Goal: Transaction & Acquisition: Purchase product/service

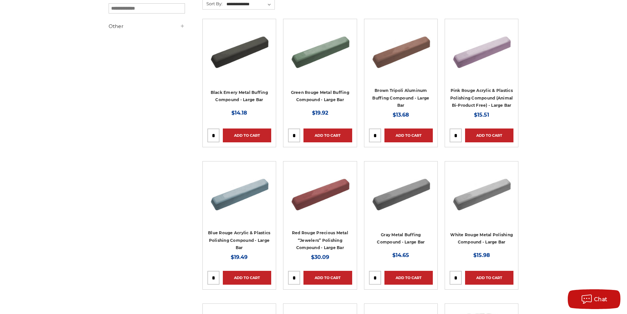
scroll to position [132, 0]
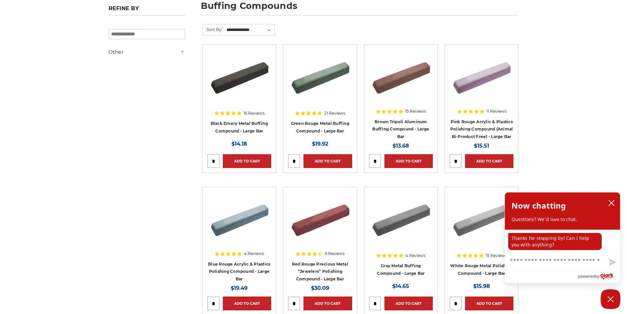
scroll to position [66, 0]
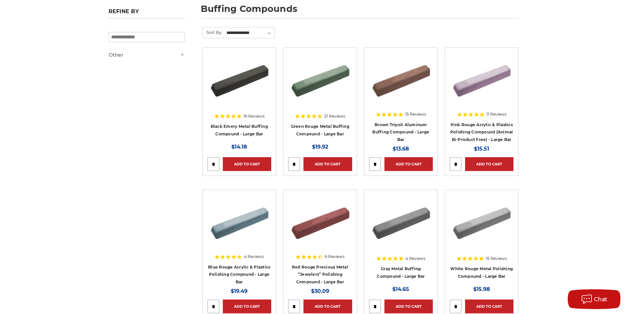
click at [484, 221] on img at bounding box center [482, 221] width 64 height 53
